Goal: Transaction & Acquisition: Purchase product/service

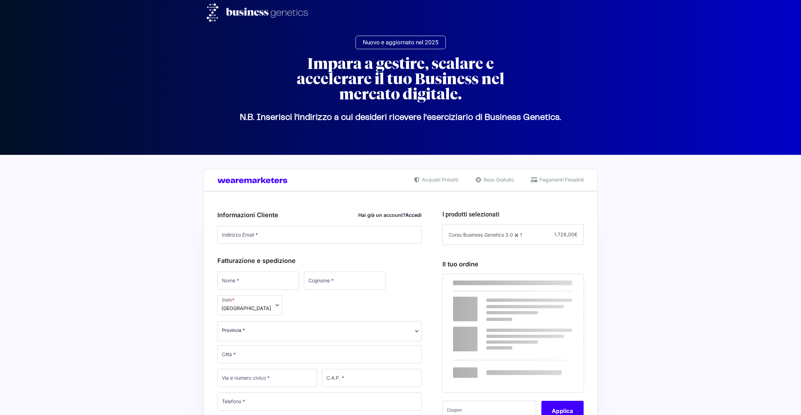
select select
click at [284, 235] on input "Indirizzo Email *" at bounding box center [319, 235] width 204 height 18
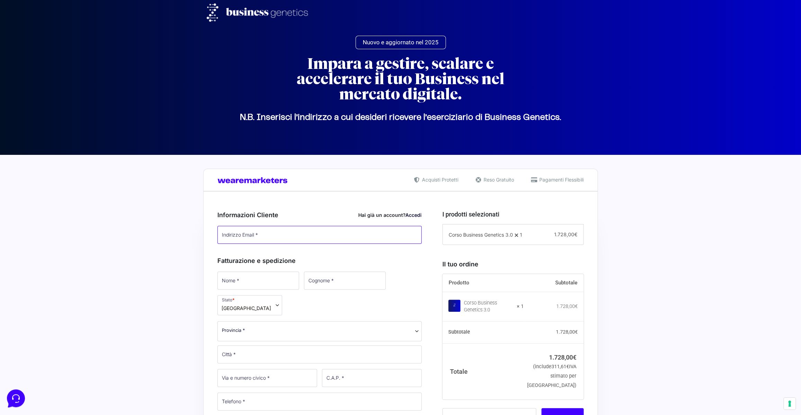
type input "[PERSON_NAME][EMAIL_ADDRESS][DOMAIN_NAME]"
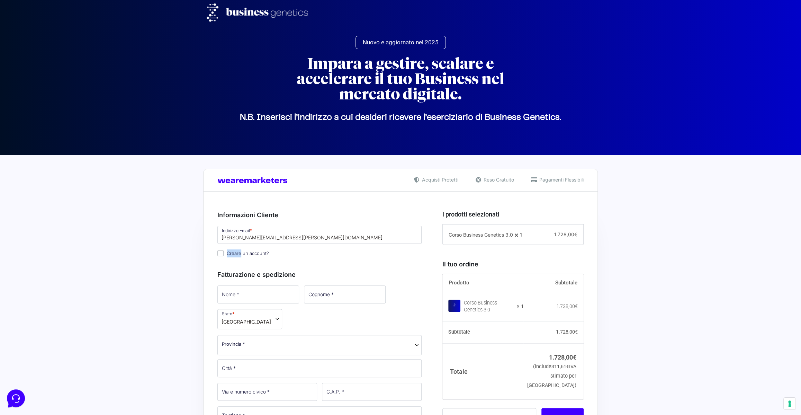
click at [218, 254] on input "Creare un account?" at bounding box center [220, 253] width 6 height 6
click at [245, 255] on span "Creare un account?" at bounding box center [248, 253] width 42 height 6
click at [224, 255] on input "Creare un account?" at bounding box center [220, 253] width 6 height 6
click at [252, 253] on span "Creare un account?" at bounding box center [248, 253] width 42 height 6
click at [224, 253] on input "Creare un account?" at bounding box center [220, 253] width 6 height 6
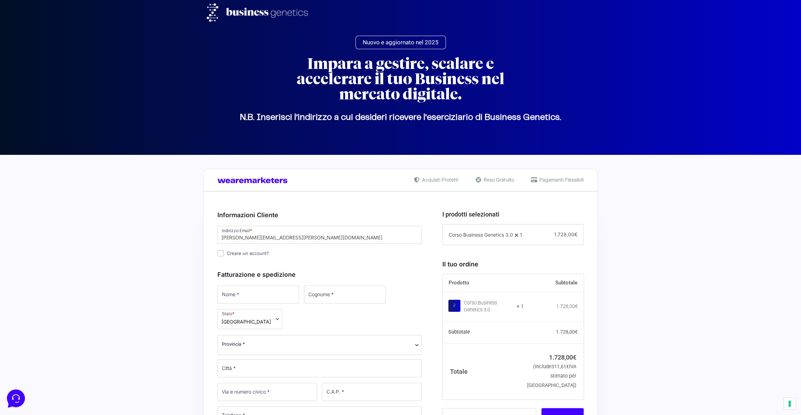
checkbox input "true"
click at [272, 13] on img at bounding box center [260, 12] width 107 height 18
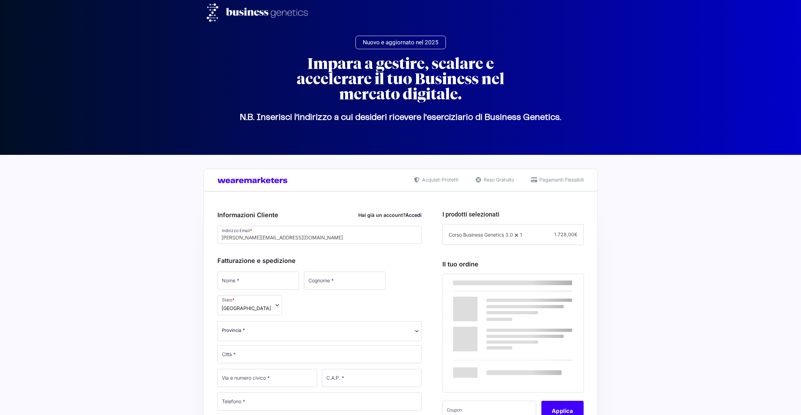
select select
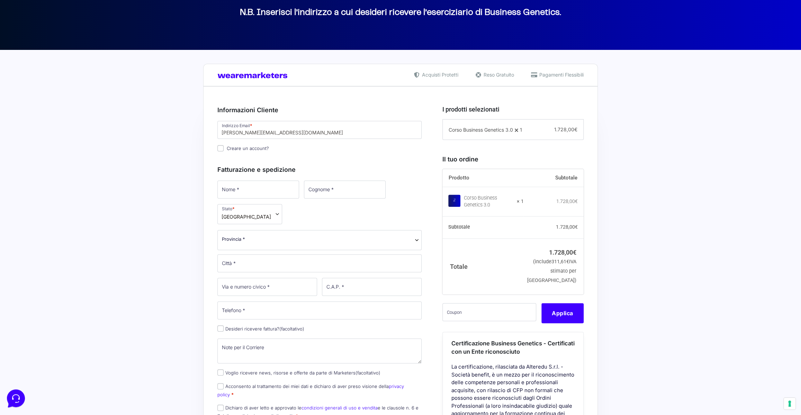
scroll to position [114, 0]
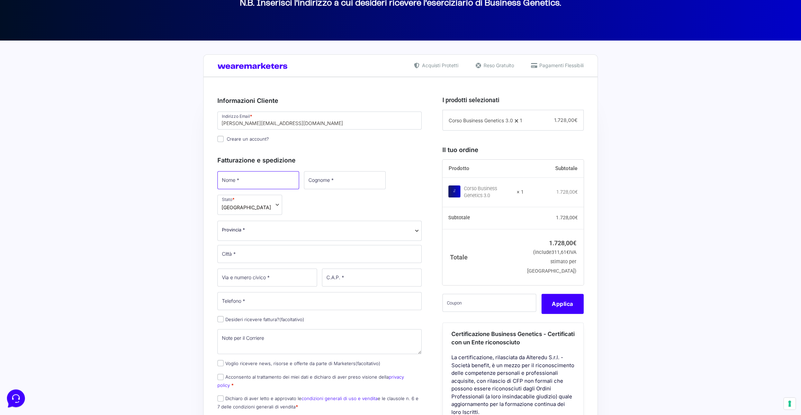
click at [244, 177] on input "Nome *" at bounding box center [258, 180] width 82 height 18
type input "[PERSON_NAME]"
type input "Spinosi"
select select "TE"
type input "Alba Adriatica"
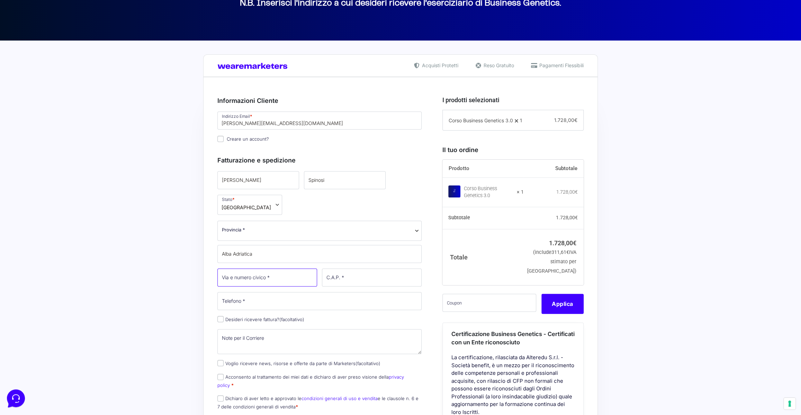
type input "6"
type input "64011"
type input "3358757906"
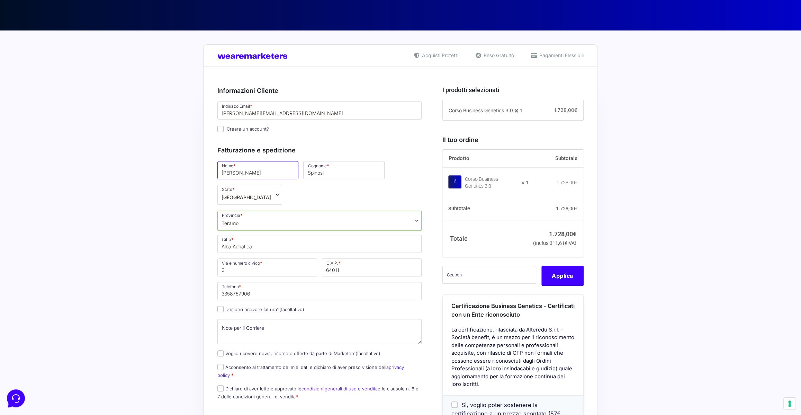
scroll to position [125, 0]
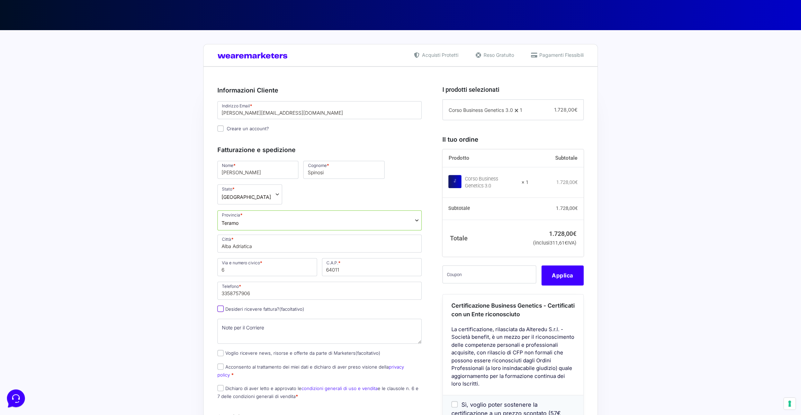
click at [221, 305] on input "Desideri ricevere fattura? (facoltativo)" at bounding box center [220, 308] width 6 height 6
checkbox input "true"
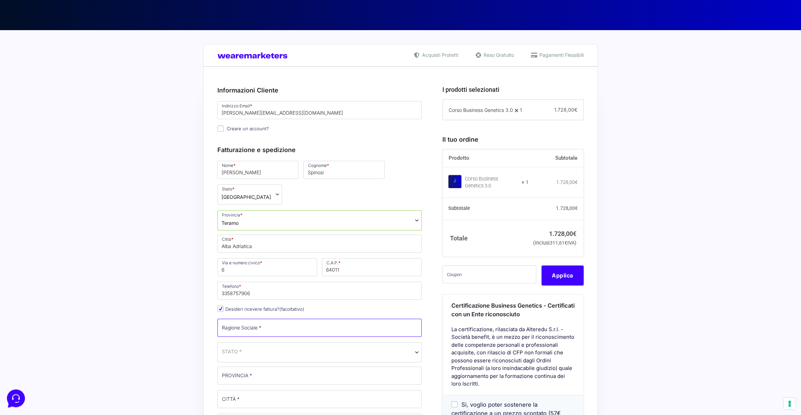
click at [280, 318] on input "Ragione Sociale *" at bounding box center [319, 327] width 204 height 18
type input "Premiere srl"
click at [282, 366] on input "PROVINCIA *" at bounding box center [319, 375] width 204 height 18
click at [289, 347] on span "STATO *" at bounding box center [319, 350] width 195 height 7
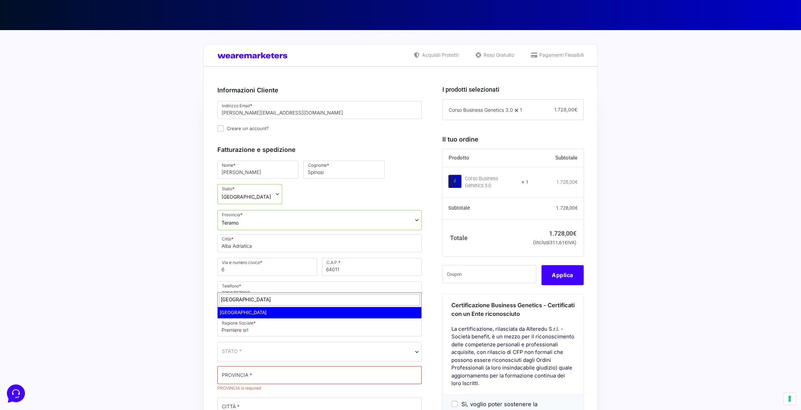
type input "[GEOGRAPHIC_DATA]"
select select "IT"
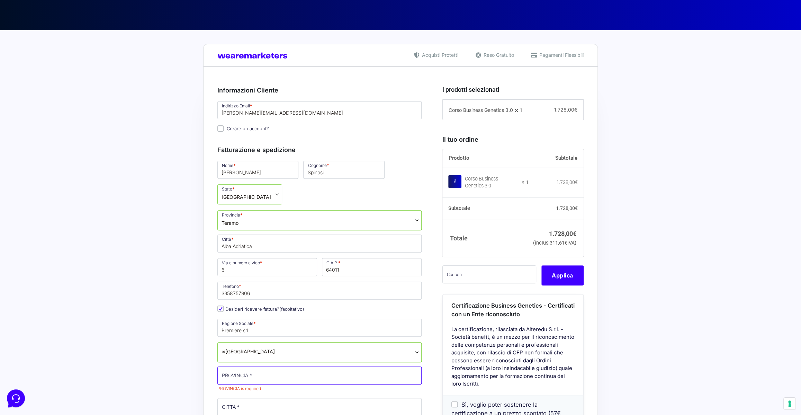
click at [276, 366] on input "PROVINCIA *" at bounding box center [319, 375] width 204 height 18
type input "t"
type input "Teramo"
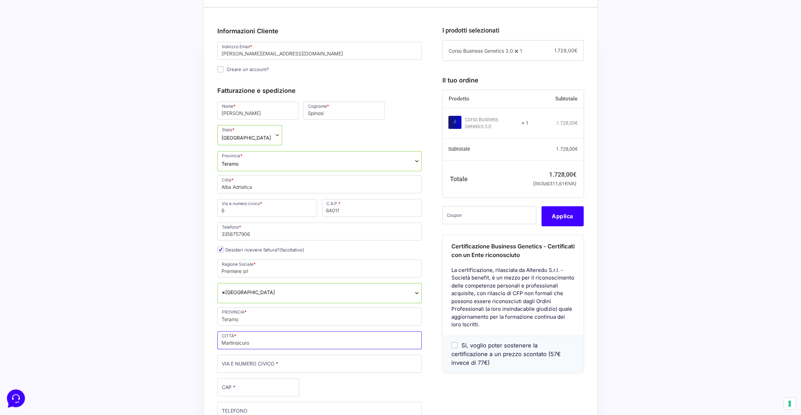
type input "Martinsicuro"
type input "Lungomare [GEOGRAPHIC_DATA], 74"
type input "64014"
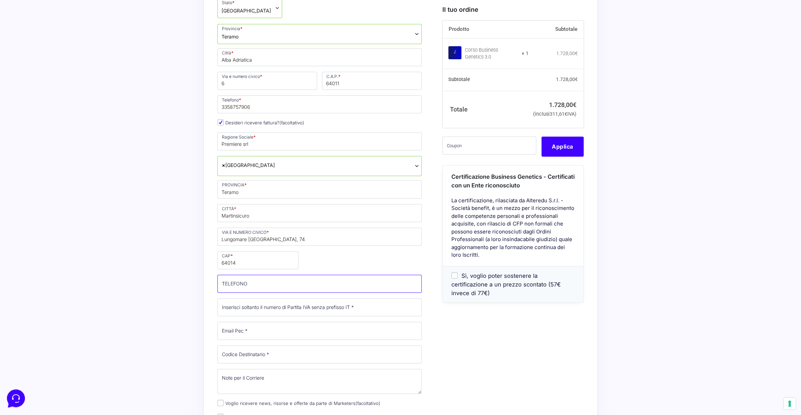
scroll to position [315, 0]
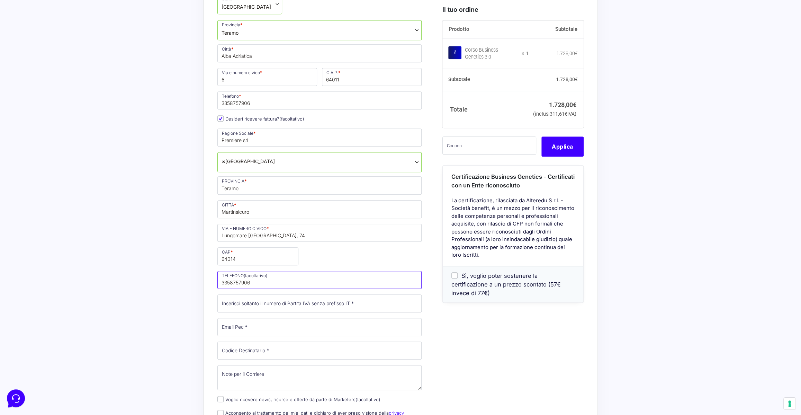
type input "3358757906"
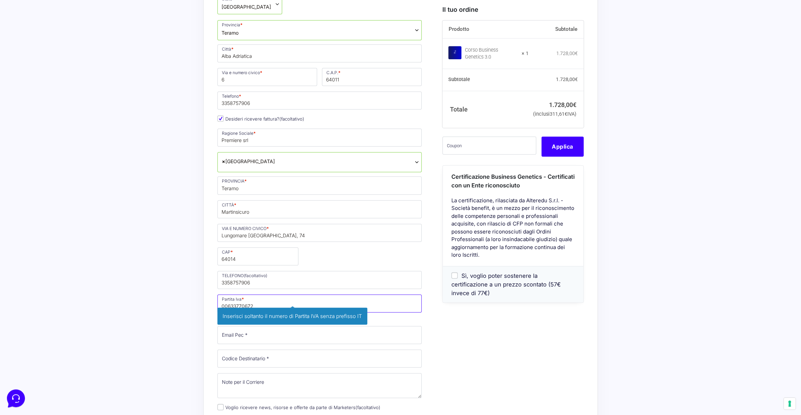
type input "00633770672"
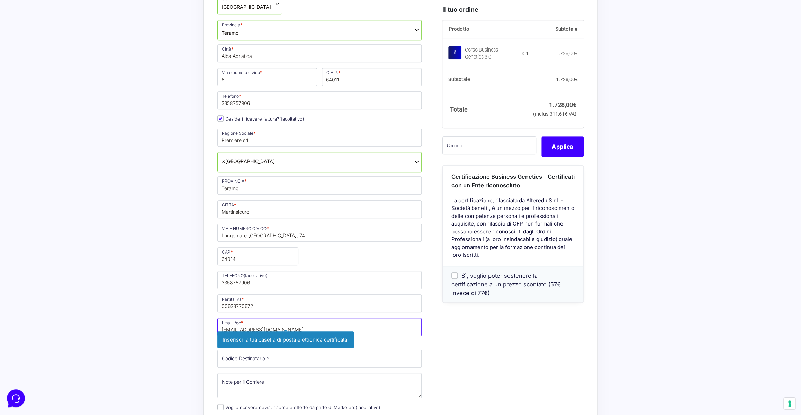
type input "[EMAIL_ADDRESS][DOMAIN_NAME]"
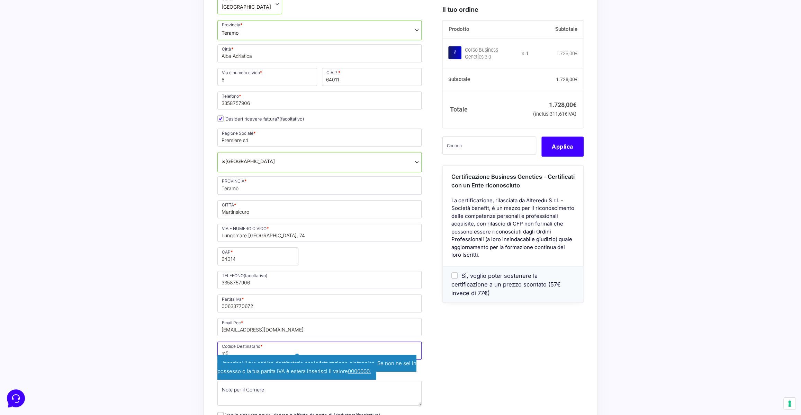
type input "m"
type input "M5UXCR1"
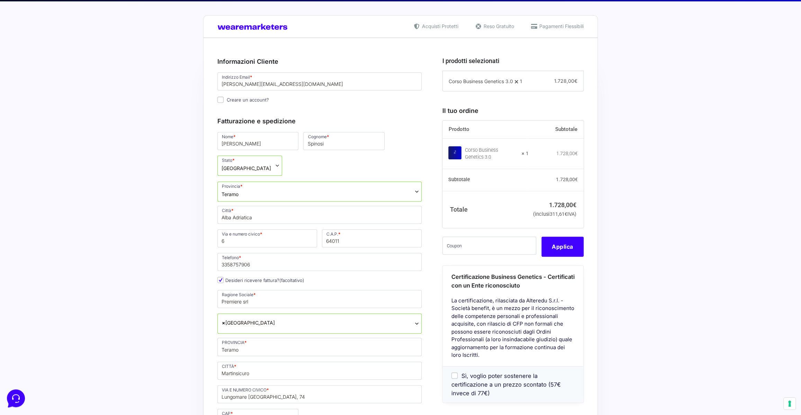
scroll to position [170, 0]
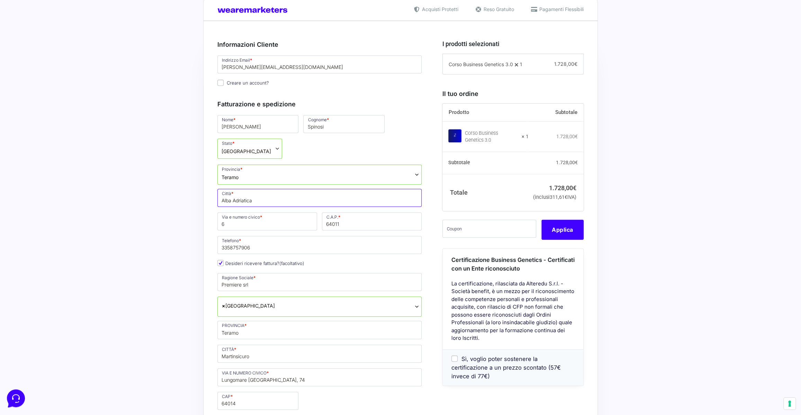
click at [258, 189] on input "Alba Adriatica" at bounding box center [319, 198] width 204 height 18
type input "MARTINSICURO"
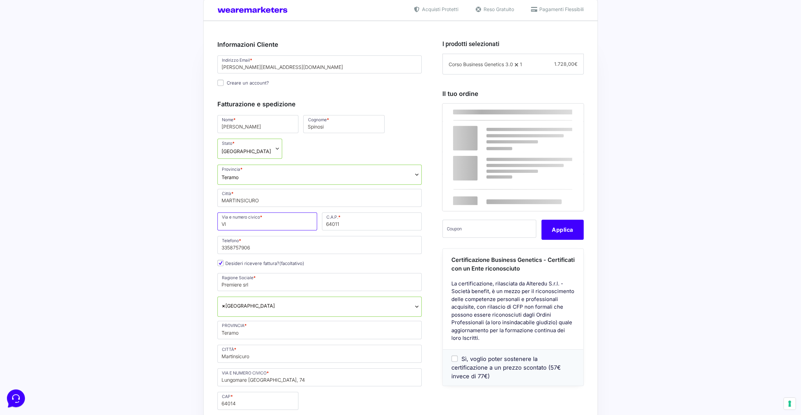
type input "VI"
click at [266, 189] on input "MARTINSICURO" at bounding box center [319, 198] width 204 height 18
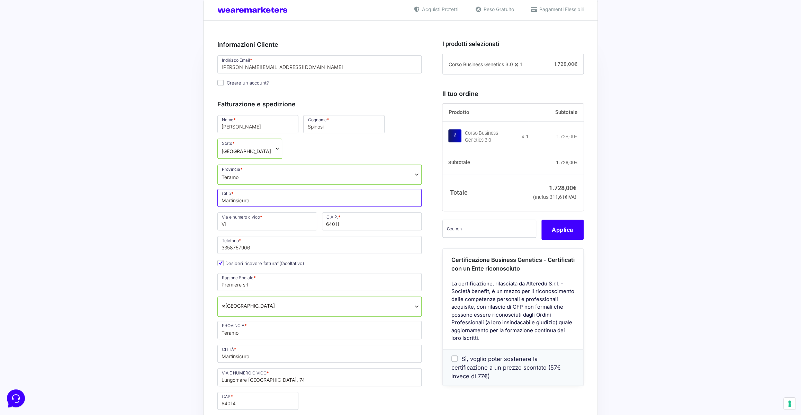
type input "Martinsicuro"
type input "[STREET_ADDRESS]"
type input "64014"
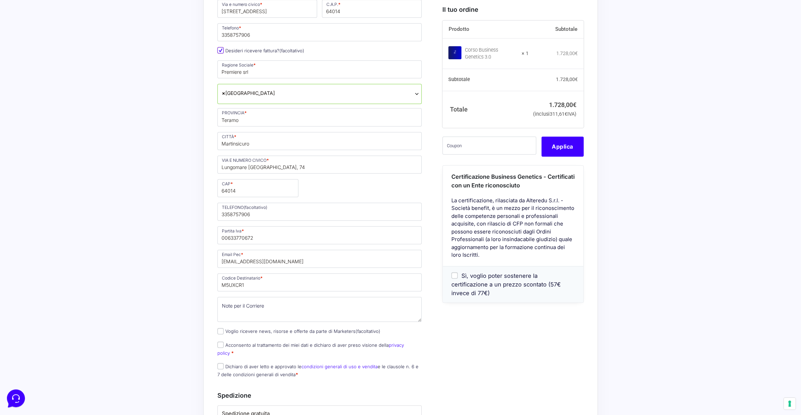
scroll to position [400, 0]
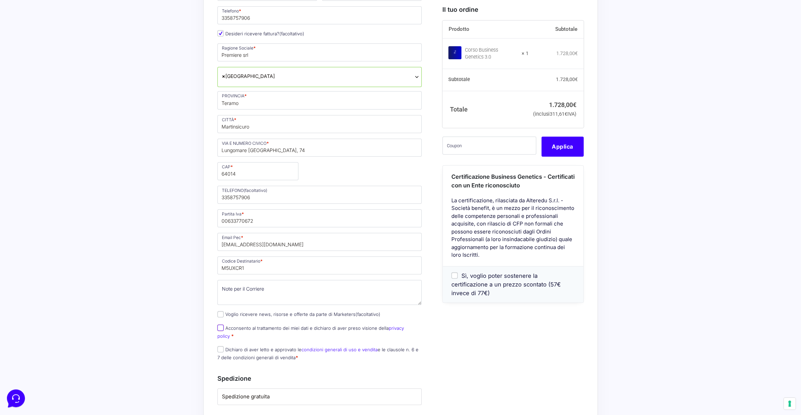
click at [220, 324] on input "Acconsento al trattamento dei miei dati e dichiaro di aver preso visione della …" at bounding box center [220, 327] width 6 height 6
checkbox input "true"
click at [221, 346] on input "Dichiaro di aver letto e approvato le condizioni generali di uso e vendita e le…" at bounding box center [220, 349] width 6 height 6
checkbox input "true"
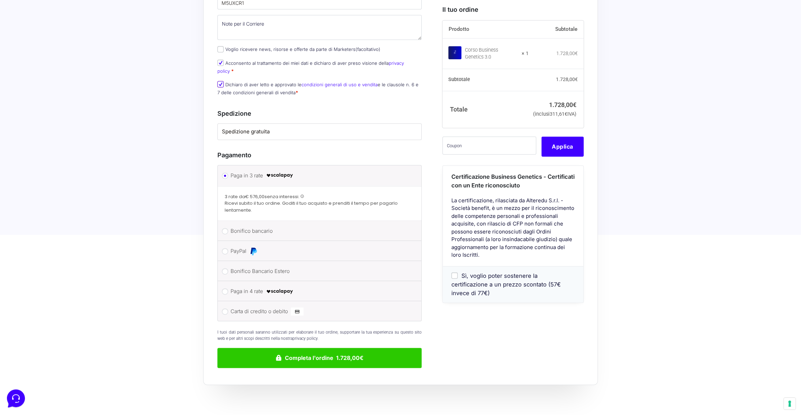
scroll to position [664, 0]
click at [223, 308] on input "Carta di credito o debito" at bounding box center [225, 311] width 6 height 6
radio input "true"
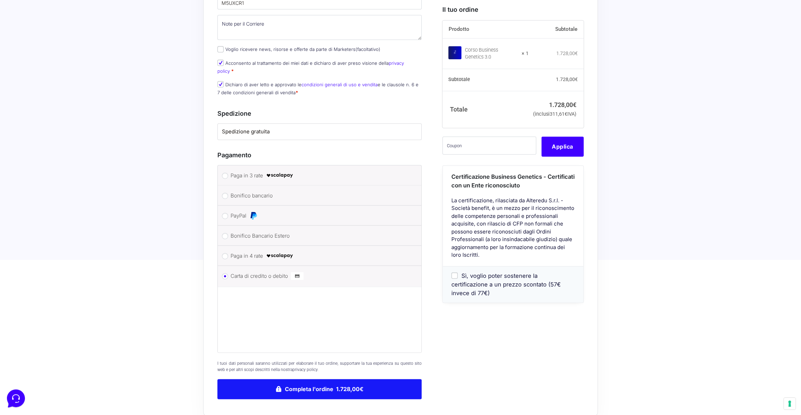
click at [341, 379] on button "Completa l'ordine 1.728,00€" at bounding box center [319, 389] width 204 height 20
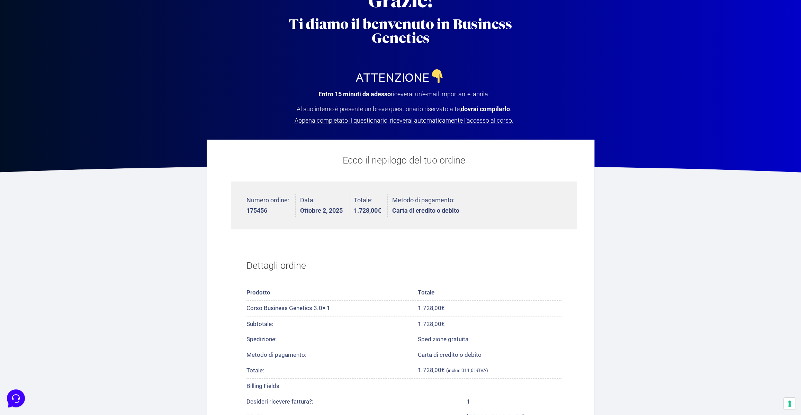
scroll to position [37, 0]
